Goal: Transaction & Acquisition: Purchase product/service

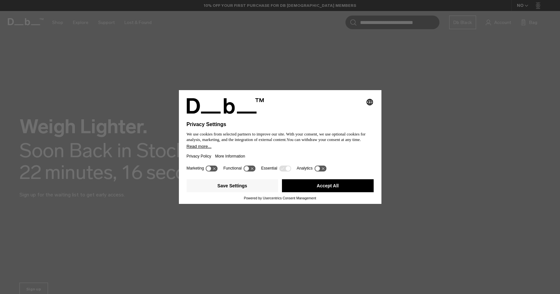
click at [348, 190] on button "Accept All" at bounding box center [328, 185] width 92 height 13
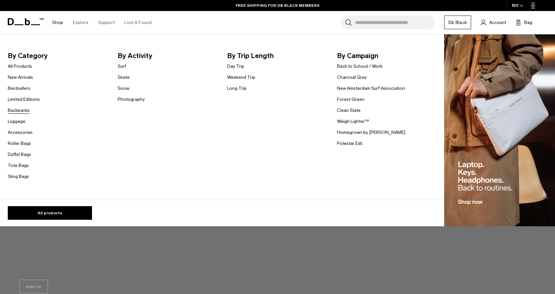
click at [25, 111] on link "Backpacks" at bounding box center [19, 110] width 22 height 7
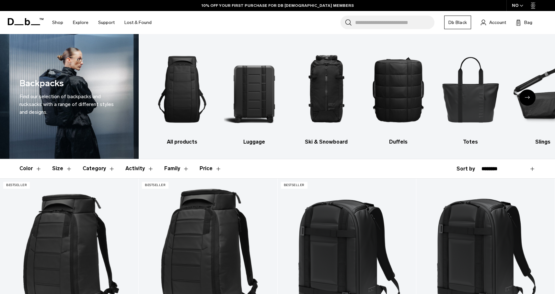
click at [525, 98] on icon "Next slide" at bounding box center [527, 97] width 5 height 3
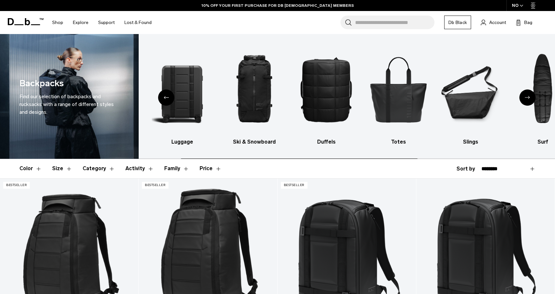
click at [525, 98] on icon "Next slide" at bounding box center [527, 97] width 5 height 3
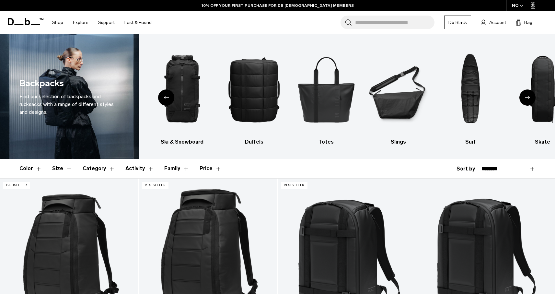
click at [525, 98] on icon "Next slide" at bounding box center [527, 97] width 5 height 3
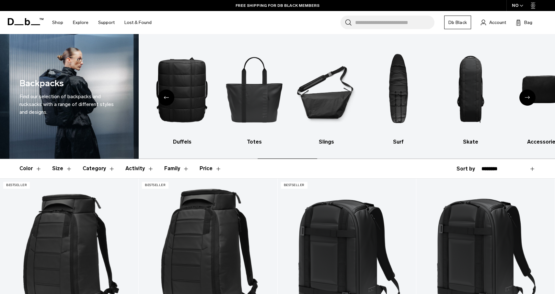
click at [525, 98] on icon "Next slide" at bounding box center [527, 97] width 5 height 3
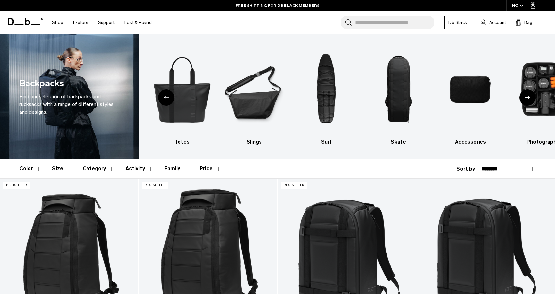
click at [525, 98] on icon "Next slide" at bounding box center [527, 97] width 5 height 3
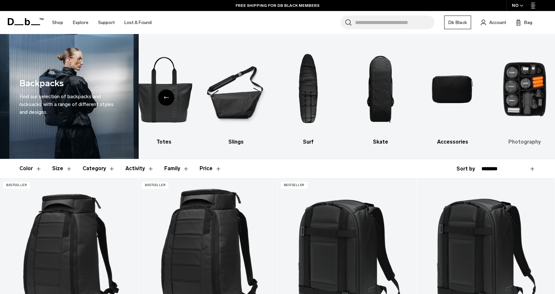
click at [515, 104] on img "10 / 10" at bounding box center [525, 89] width 61 height 91
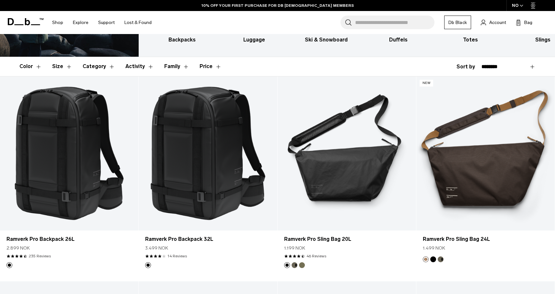
scroll to position [227, 0]
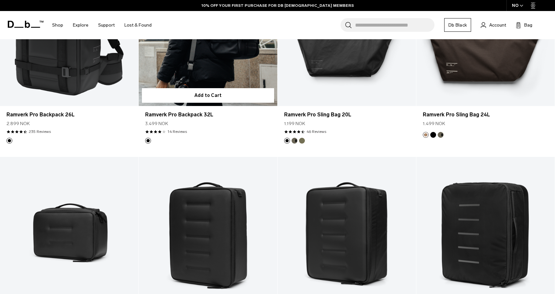
click at [205, 85] on form "Add to Cart" at bounding box center [208, 95] width 138 height 21
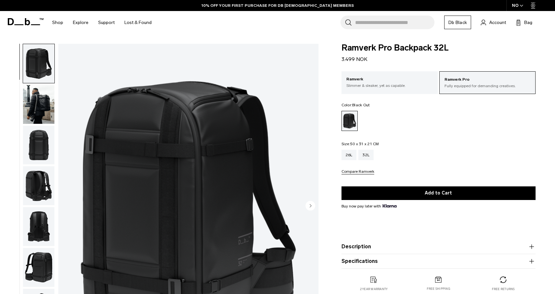
click at [43, 105] on img "button" at bounding box center [38, 104] width 31 height 39
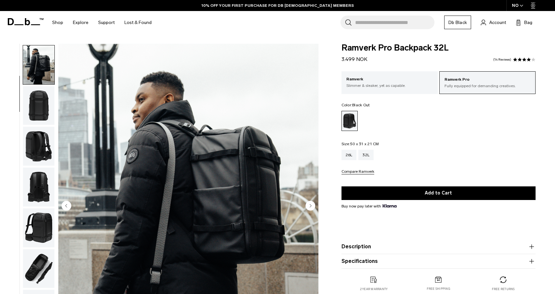
scroll to position [41, 0]
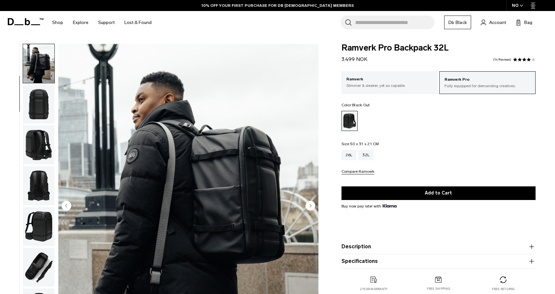
click at [43, 114] on img "button" at bounding box center [38, 104] width 31 height 39
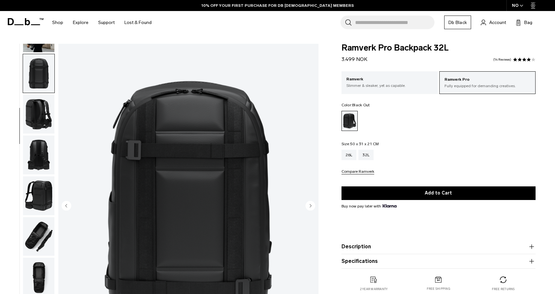
scroll to position [81, 0]
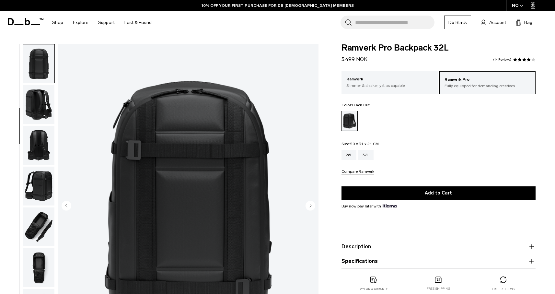
click at [43, 114] on img "button" at bounding box center [38, 104] width 31 height 39
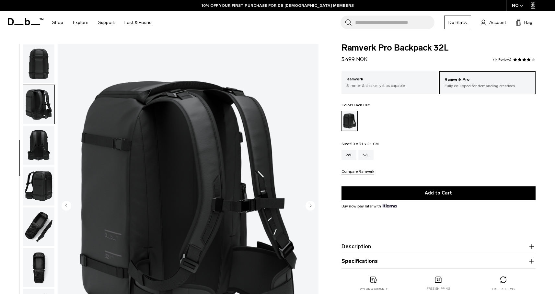
click at [40, 136] on img "button" at bounding box center [38, 145] width 31 height 39
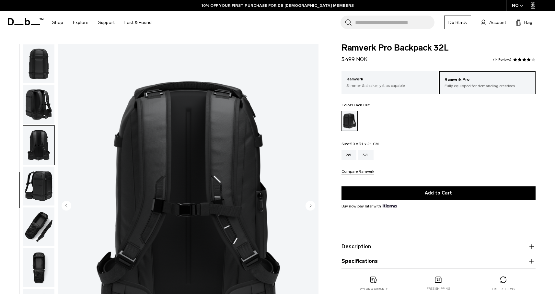
click at [45, 177] on img "button" at bounding box center [38, 186] width 31 height 39
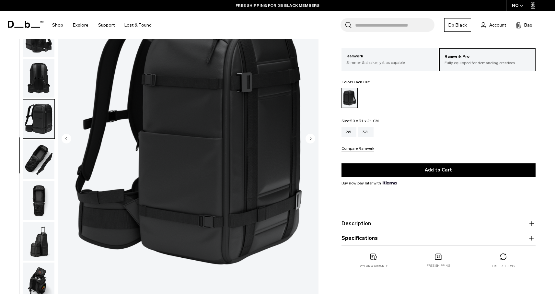
scroll to position [79, 0]
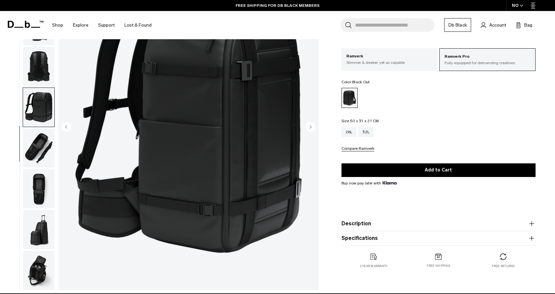
click at [42, 150] on img "button" at bounding box center [38, 148] width 31 height 39
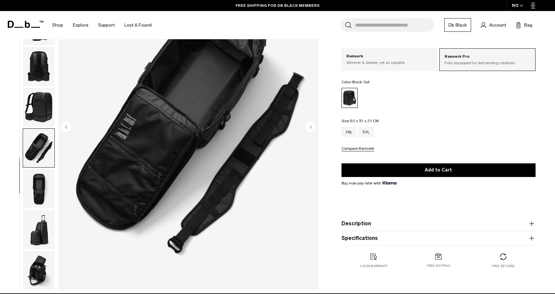
click at [37, 196] on img "button" at bounding box center [38, 188] width 31 height 39
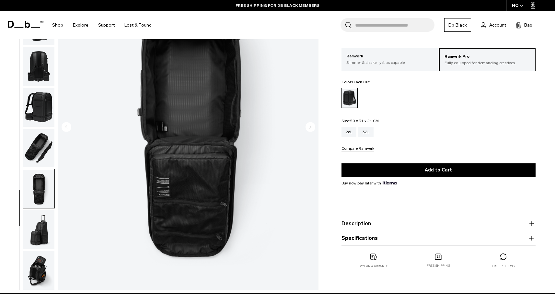
click at [41, 225] on img "button" at bounding box center [38, 229] width 31 height 39
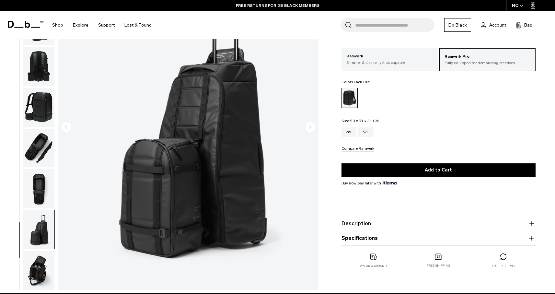
click at [42, 258] on img "button" at bounding box center [38, 270] width 31 height 39
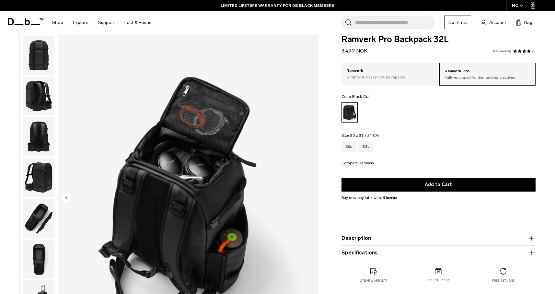
scroll to position [6, 0]
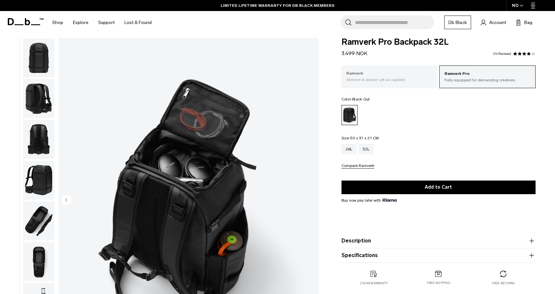
click at [386, 85] on div "Ramverk Slimmer & sleaker, yet as capable." at bounding box center [390, 76] width 96 height 22
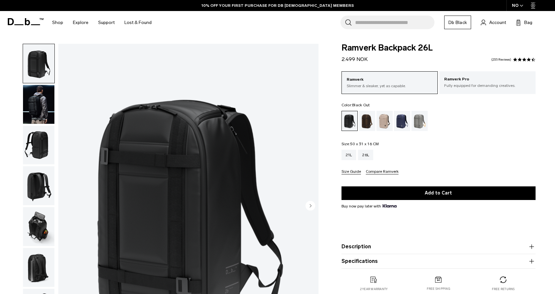
click at [44, 107] on img "button" at bounding box center [38, 104] width 31 height 39
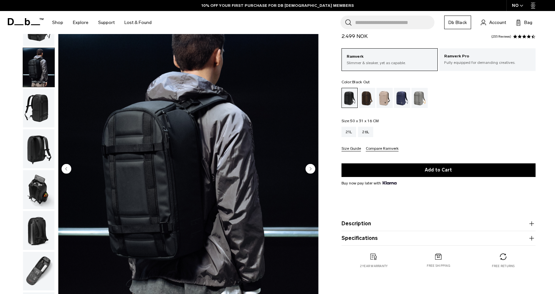
scroll to position [37, 0]
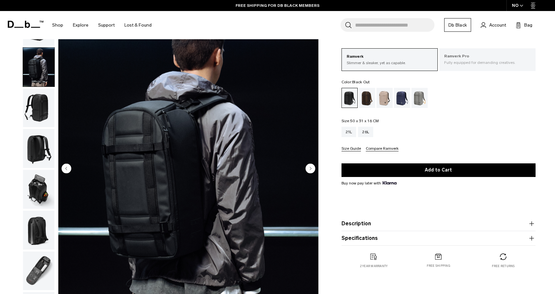
click at [470, 64] on p "Fully equipped for demanding creatives." at bounding box center [487, 63] width 87 height 6
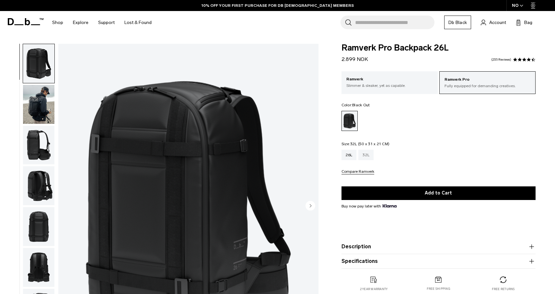
click at [370, 156] on div "32L" at bounding box center [365, 155] width 15 height 10
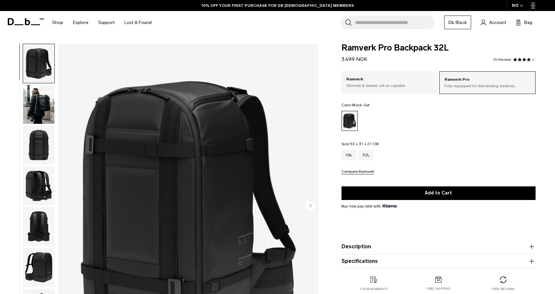
click at [46, 110] on img "button" at bounding box center [38, 104] width 31 height 39
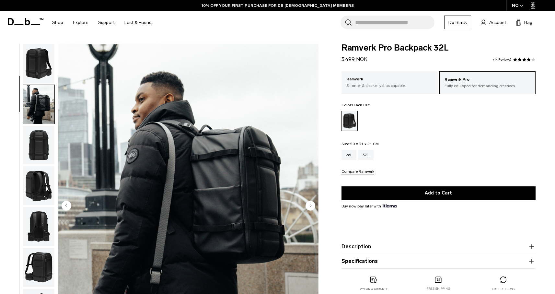
scroll to position [41, 0]
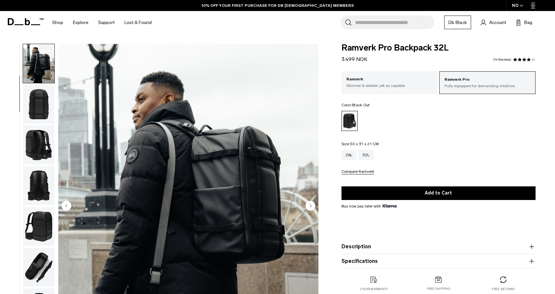
click at [41, 146] on img "button" at bounding box center [38, 144] width 31 height 39
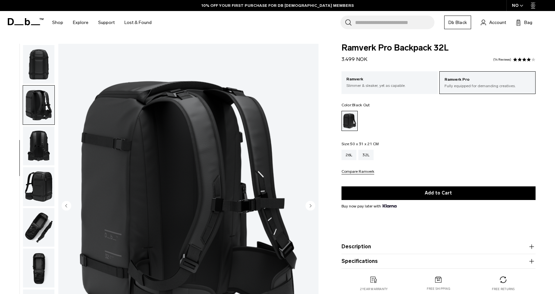
scroll to position [81, 0]
click at [44, 146] on img "button" at bounding box center [38, 145] width 31 height 39
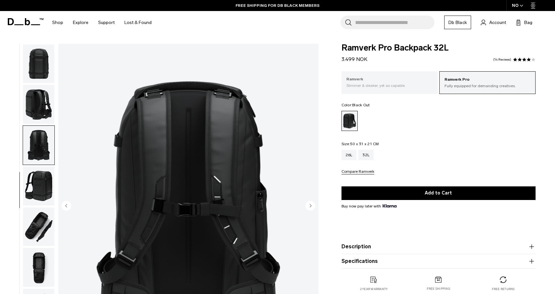
click at [369, 88] on div "Ramverk Slimmer & sleaker, yet as capable." at bounding box center [390, 82] width 96 height 22
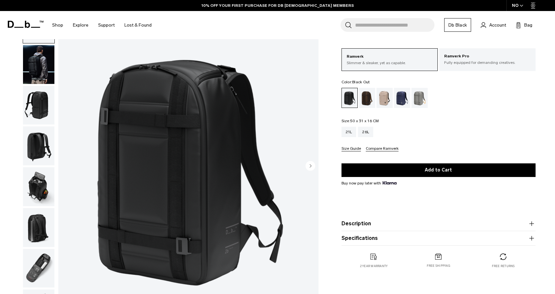
scroll to position [41, 0]
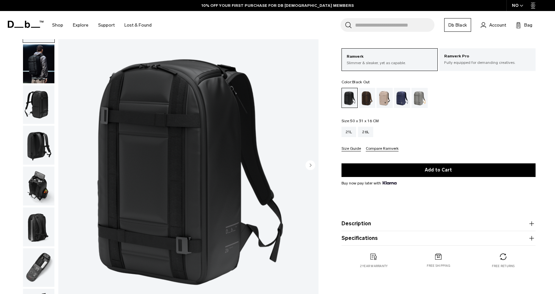
click at [42, 179] on img "button" at bounding box center [38, 186] width 31 height 39
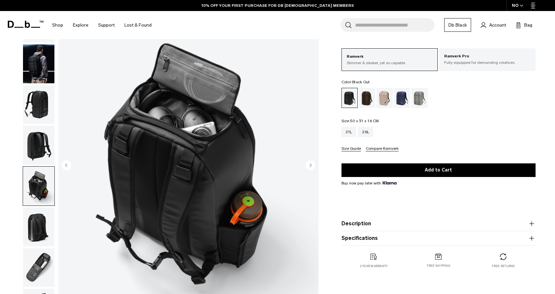
click at [45, 227] on img "button" at bounding box center [38, 226] width 31 height 39
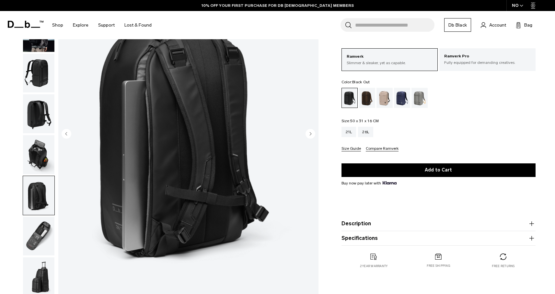
scroll to position [77, 0]
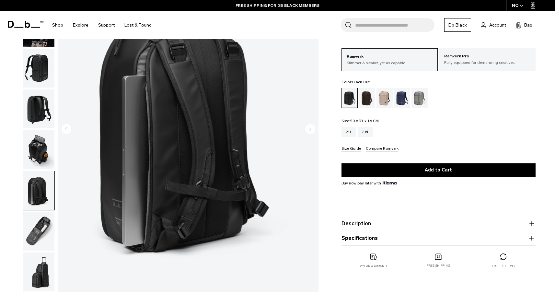
click at [38, 227] on img "button" at bounding box center [38, 231] width 31 height 39
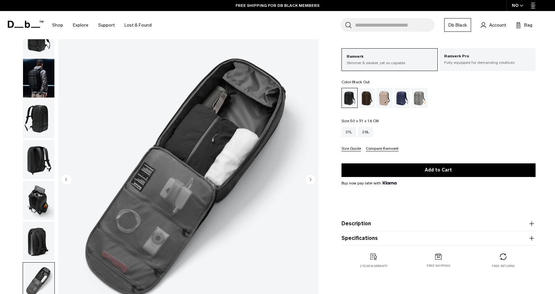
scroll to position [7, 0]
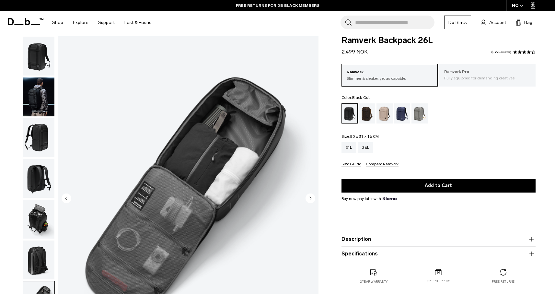
click at [472, 78] on p "Fully equipped for demanding creatives." at bounding box center [487, 78] width 87 height 6
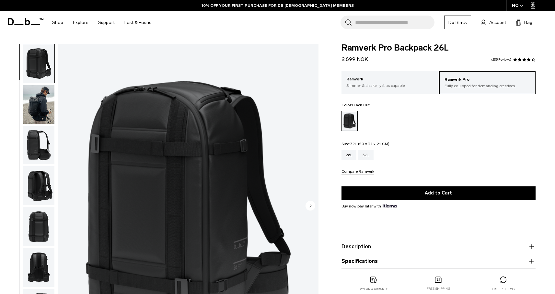
click at [367, 158] on div "32L" at bounding box center [365, 155] width 15 height 10
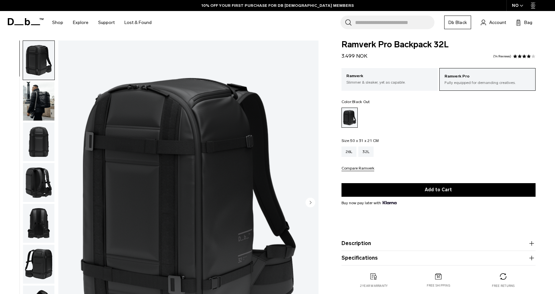
scroll to position [5, 0]
